Goal: Book appointment/travel/reservation

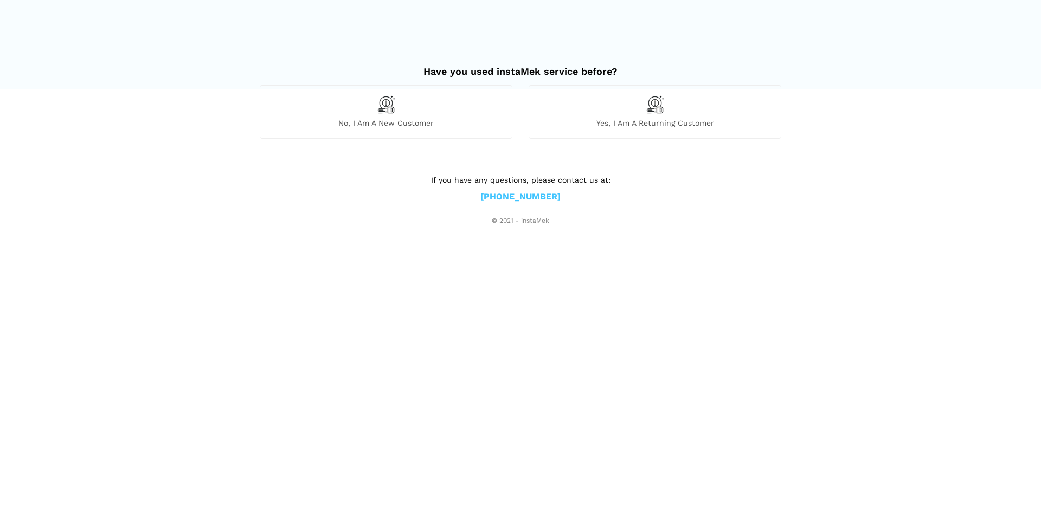
click at [654, 119] on span "Yes, I am a returning customer" at bounding box center [655, 123] width 252 height 10
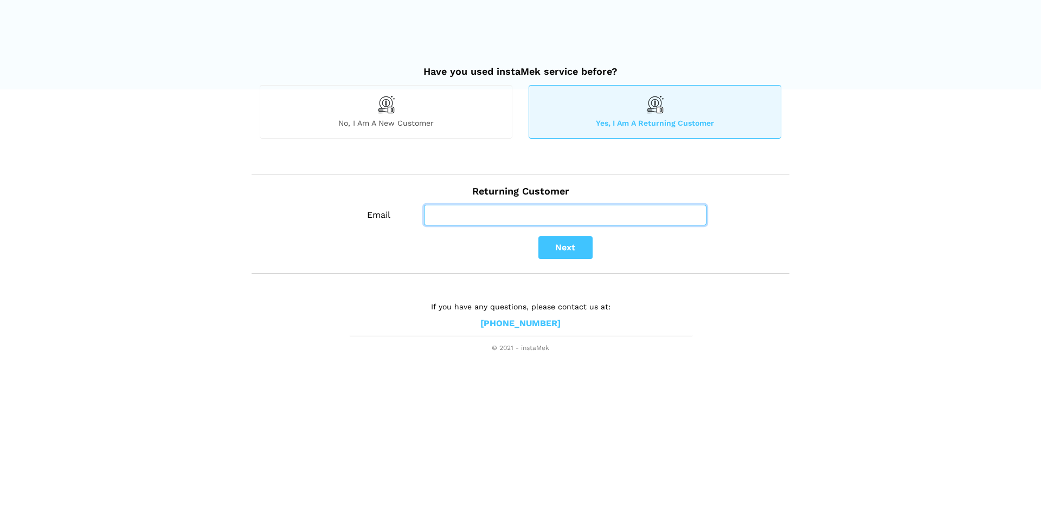
click at [510, 216] on input "Email" at bounding box center [565, 215] width 282 height 21
type input "[EMAIL_ADDRESS][DOMAIN_NAME]"
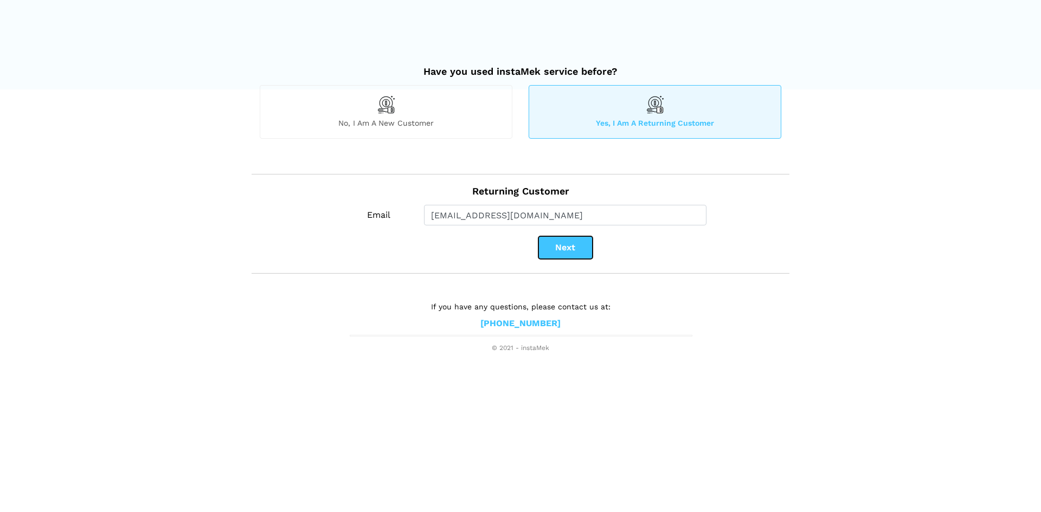
click at [563, 246] on button "Next" at bounding box center [565, 247] width 54 height 23
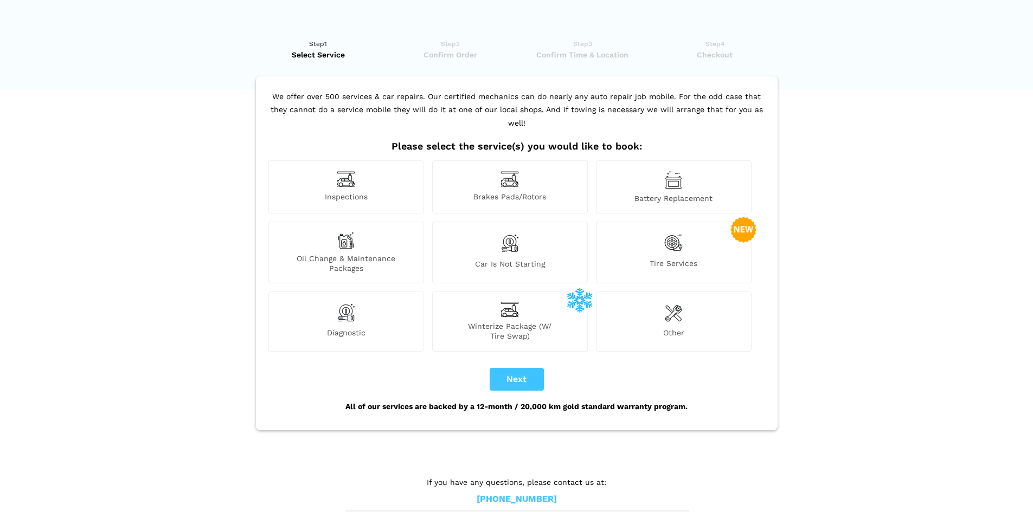
click at [665, 259] on span "Tire Services" at bounding box center [673, 266] width 154 height 15
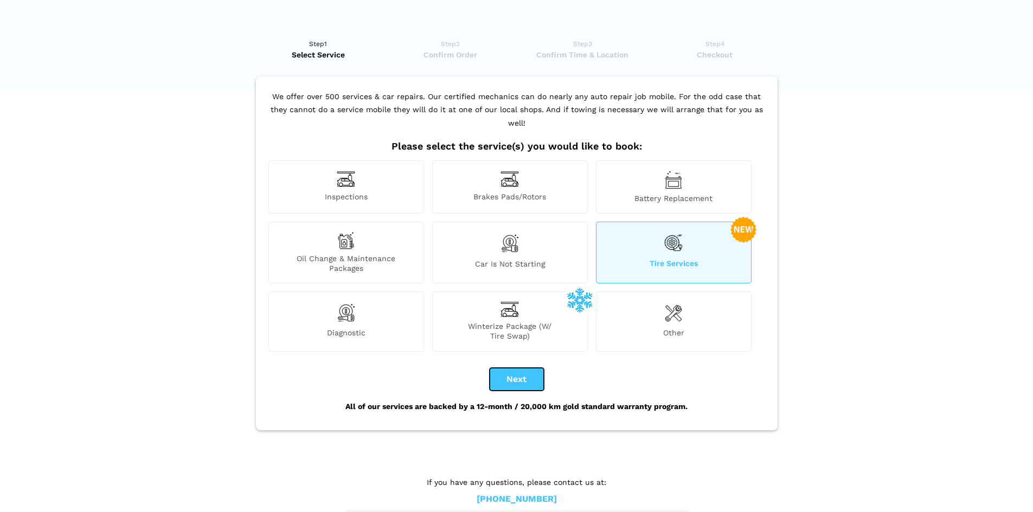
click at [502, 368] on button "Next" at bounding box center [516, 379] width 54 height 23
checkbox input "true"
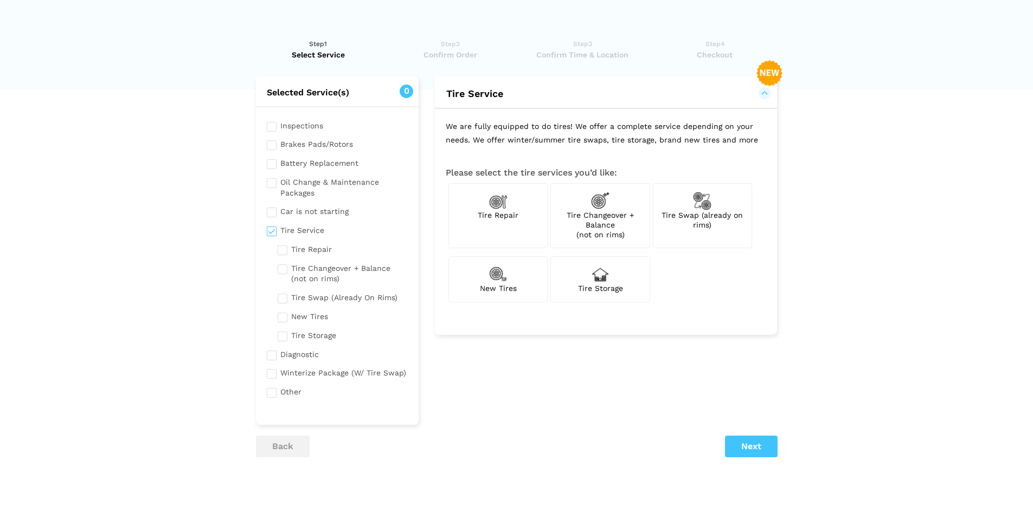
click at [737, 216] on span "Tire Swap (already on rims)" at bounding box center [701, 220] width 81 height 18
checkbox input "true"
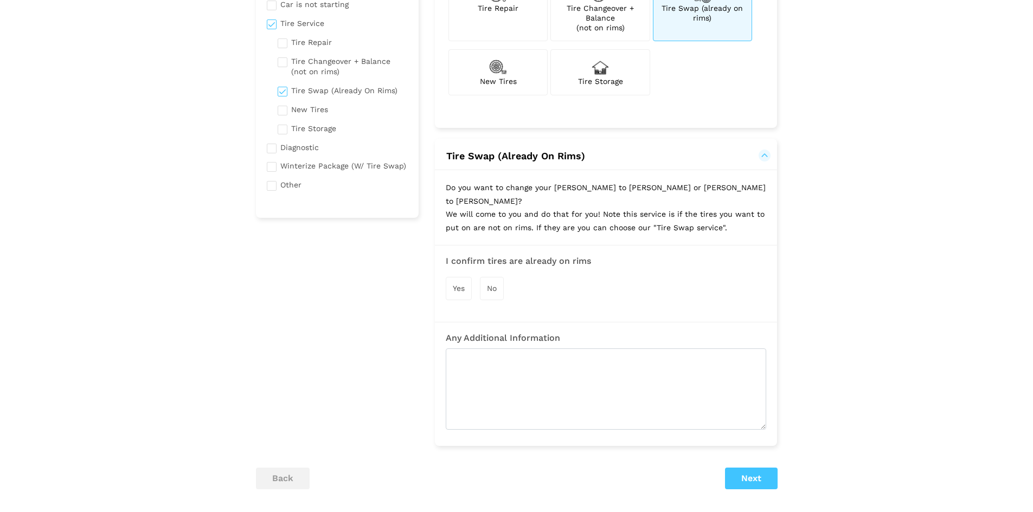
scroll to position [271, 0]
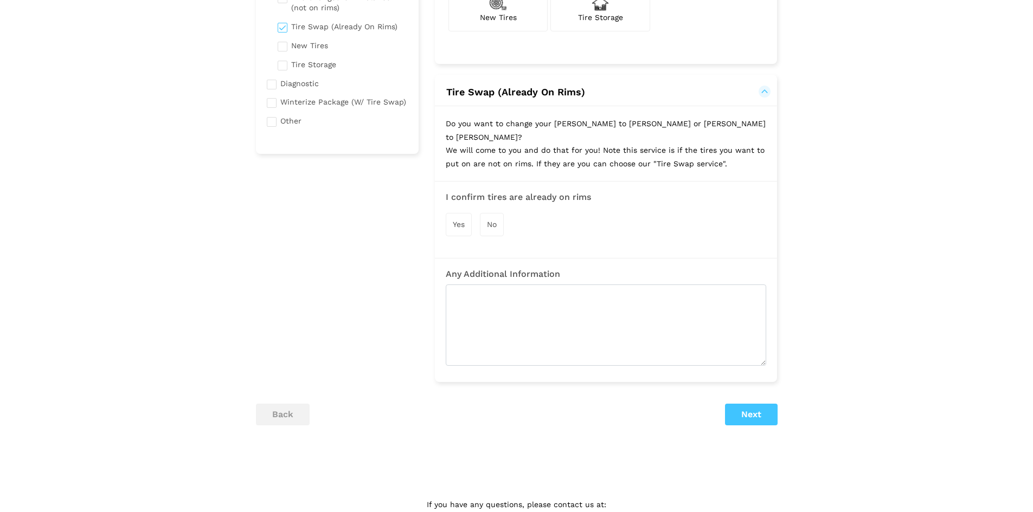
click at [459, 220] on span "Yes" at bounding box center [459, 224] width 12 height 9
click at [766, 405] on button "Next" at bounding box center [751, 416] width 53 height 22
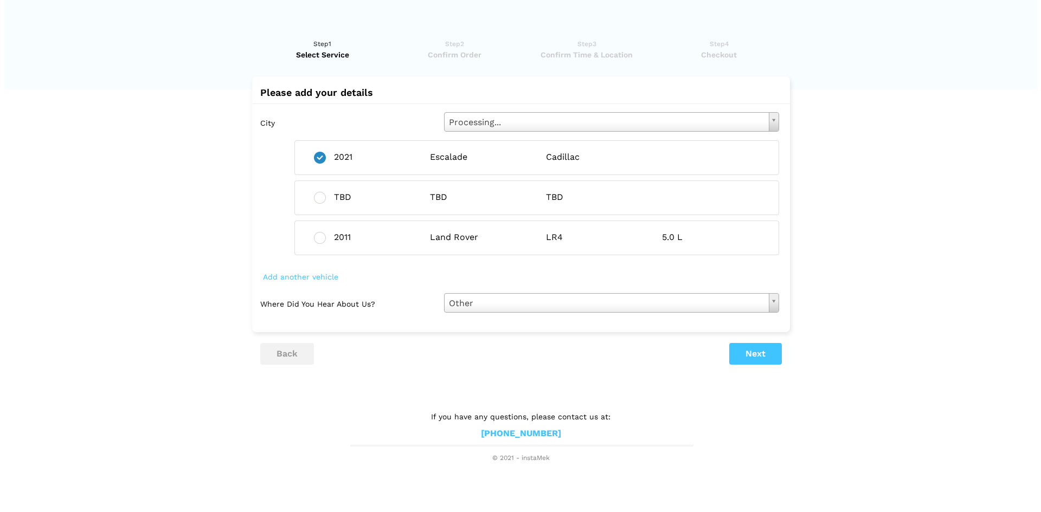
scroll to position [0, 0]
click at [765, 358] on button "Next" at bounding box center [754, 354] width 53 height 22
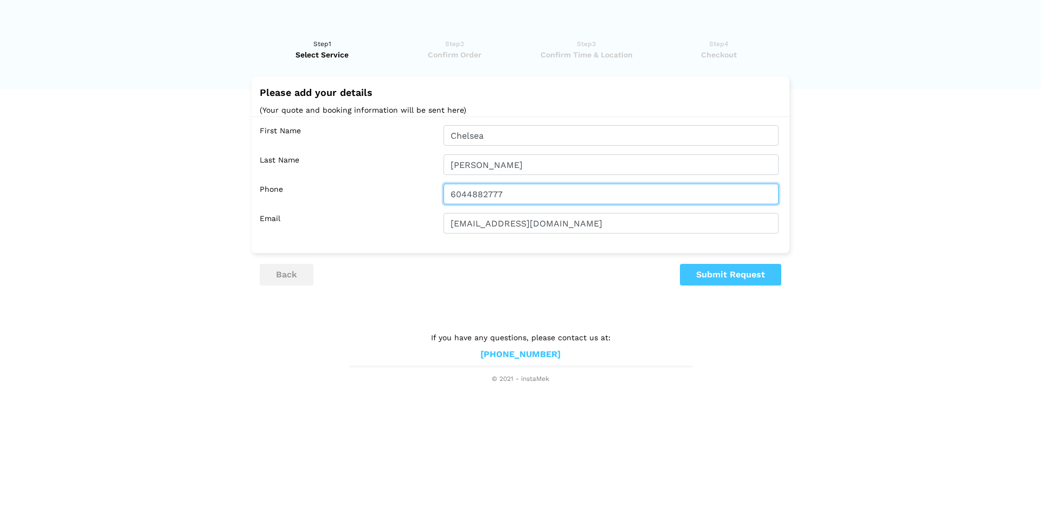
click at [498, 196] on input "6044882777" at bounding box center [610, 194] width 335 height 21
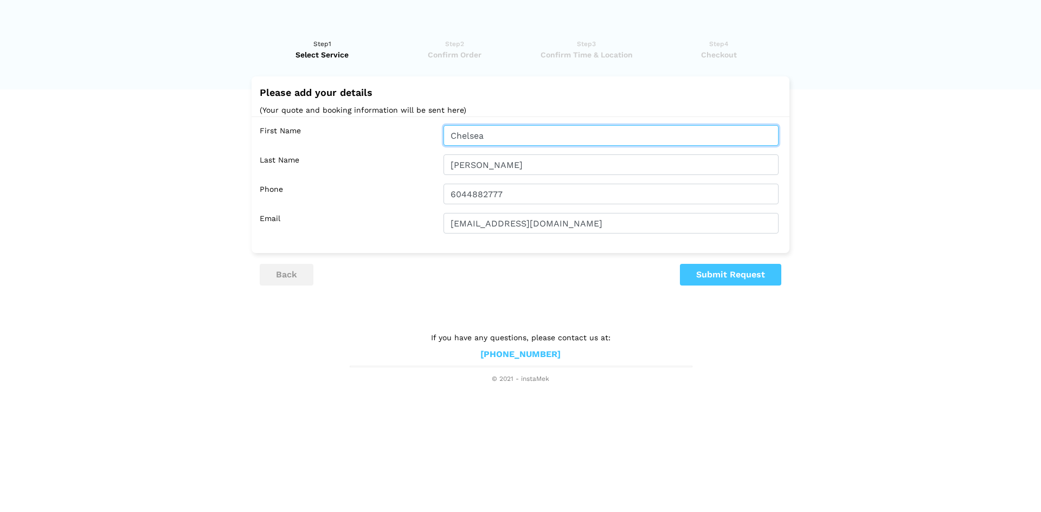
click at [470, 137] on input "Chelsea" at bounding box center [610, 135] width 335 height 21
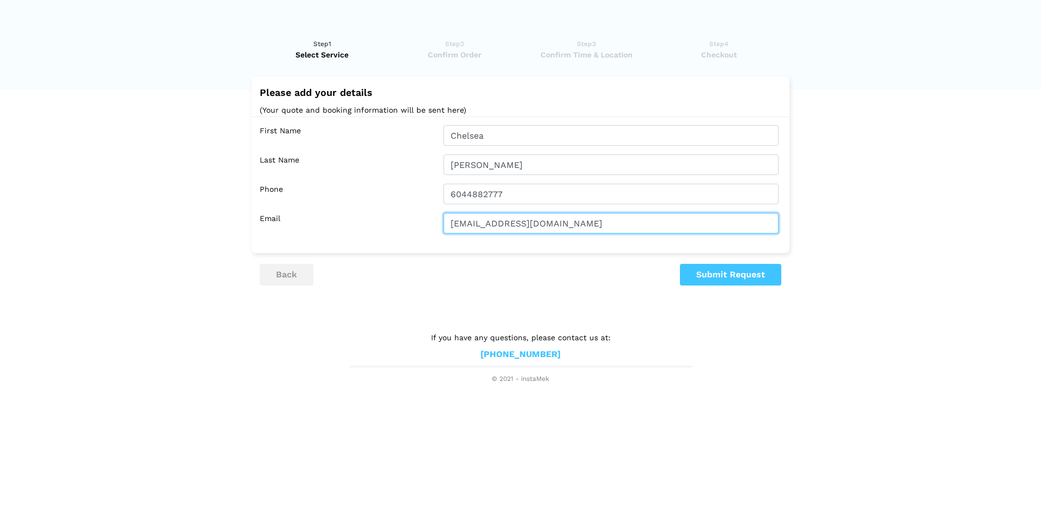
drag, startPoint x: 477, startPoint y: 223, endPoint x: 439, endPoint y: 229, distance: 38.4
click at [439, 229] on div "[EMAIL_ADDRESS][DOMAIN_NAME]" at bounding box center [610, 223] width 351 height 21
type input "[EMAIL_ADDRESS][DOMAIN_NAME]"
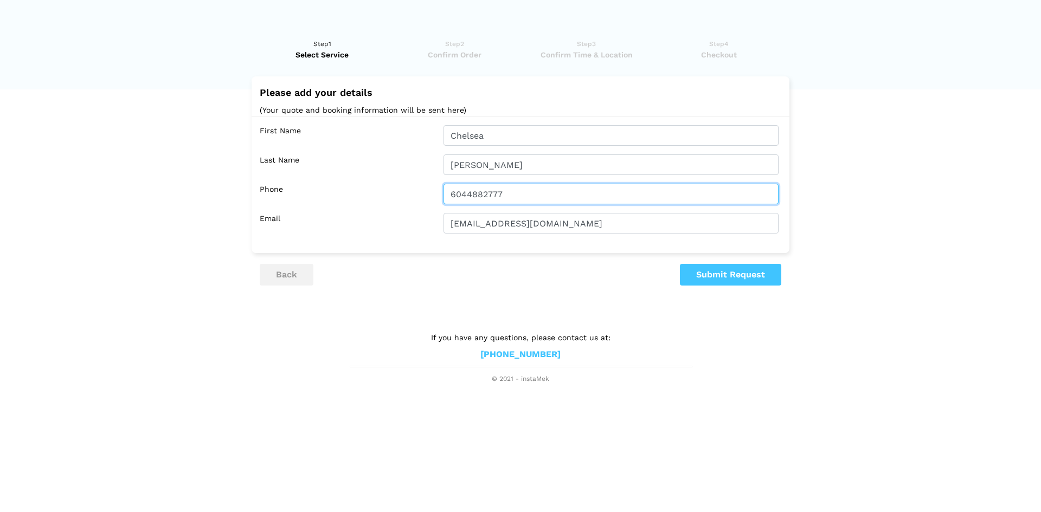
click at [482, 195] on input "6044882777" at bounding box center [610, 194] width 335 height 21
type input "6043193219"
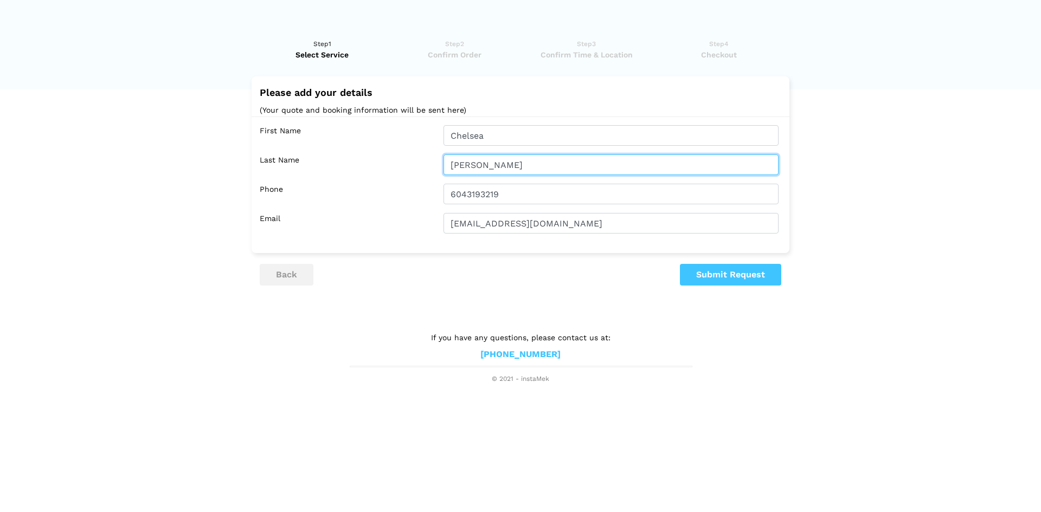
click at [494, 172] on input "[PERSON_NAME]" at bounding box center [610, 164] width 335 height 21
